Goal: Task Accomplishment & Management: Manage account settings

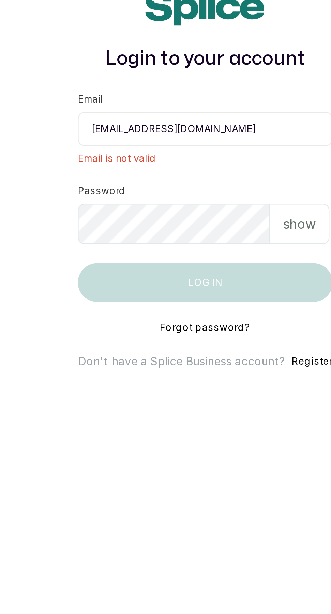
scroll to position [4, 0]
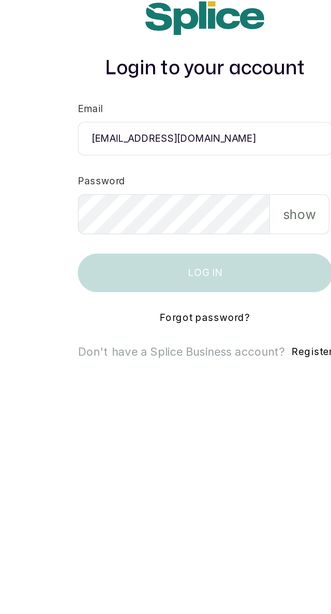
type input "[EMAIL_ADDRESS][DOMAIN_NAME]"
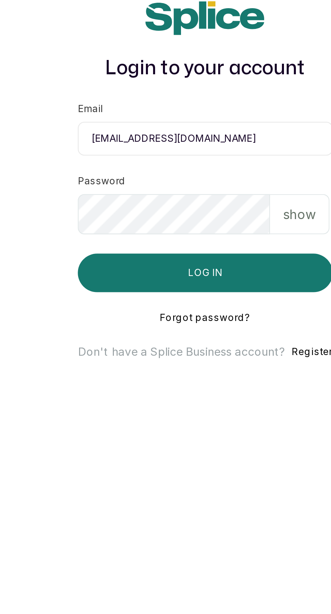
click at [204, 330] on div "show" at bounding box center [205, 321] width 25 height 17
click at [210, 326] on p "hide" at bounding box center [206, 321] width 11 height 8
click at [207, 326] on p "show" at bounding box center [205, 321] width 14 height 8
click at [178, 355] on button "Log in" at bounding box center [165, 346] width 108 height 16
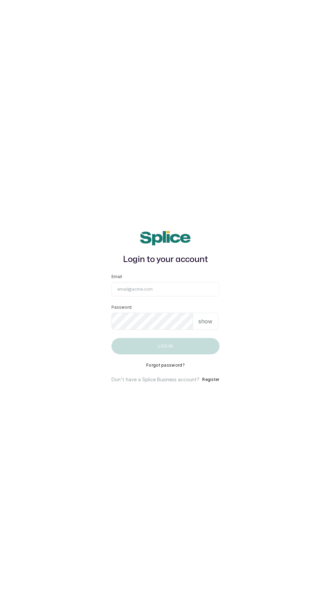
scroll to position [23, 0]
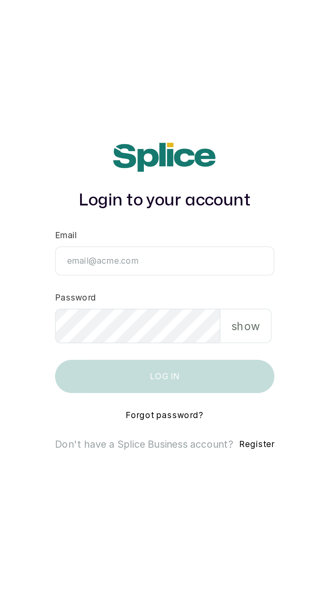
click at [183, 292] on input "Email" at bounding box center [165, 289] width 108 height 14
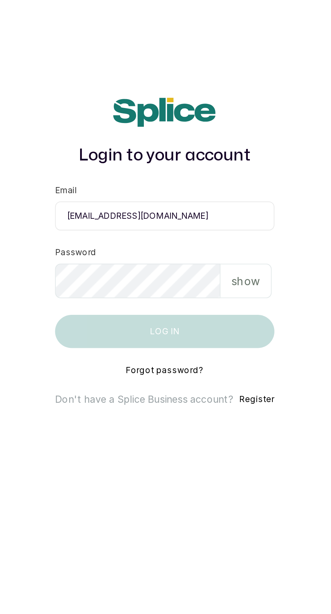
type input "pinkandbluespang@gmail.com"
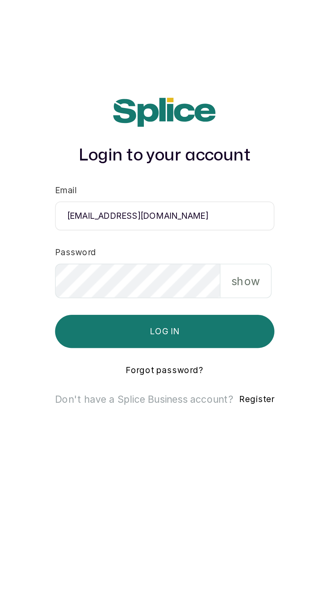
click at [206, 322] on p "show" at bounding box center [205, 321] width 14 height 8
click at [191, 348] on button "Log in" at bounding box center [165, 346] width 108 height 16
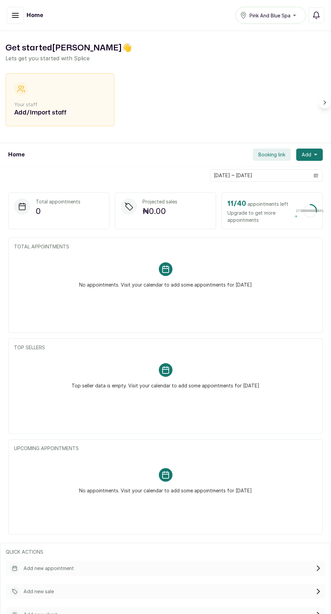
click at [15, 15] on icon "button" at bounding box center [15, 15] width 6 height 4
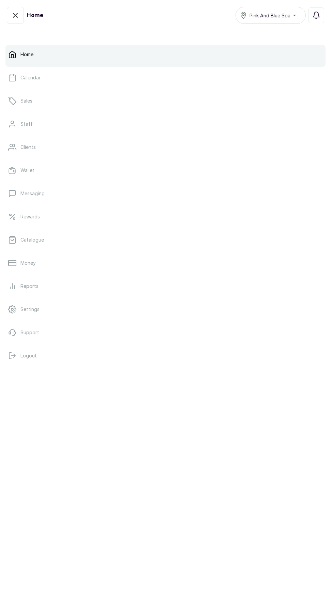
click at [69, 263] on link "Money" at bounding box center [165, 263] width 320 height 19
